Goal: Find specific page/section: Find specific page/section

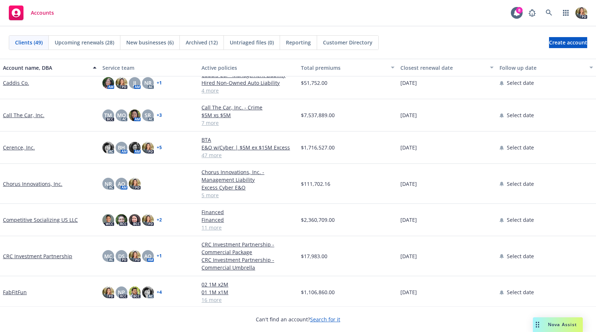
scroll to position [24, 0]
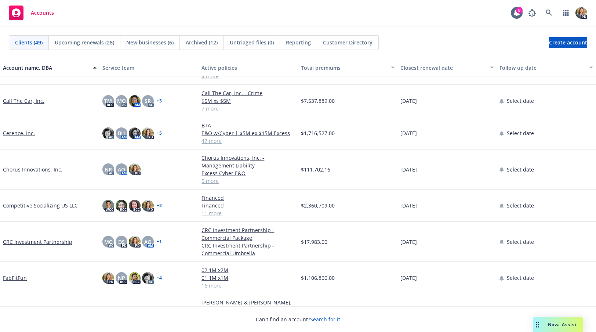
click at [37, 170] on link "Chorus Innovations, Inc." at bounding box center [32, 170] width 59 height 8
